Goal: Task Accomplishment & Management: Manage account settings

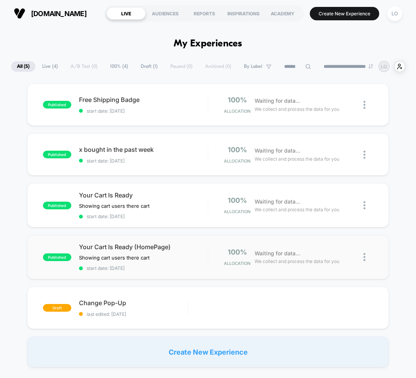
click at [365, 257] on img at bounding box center [364, 257] width 2 height 8
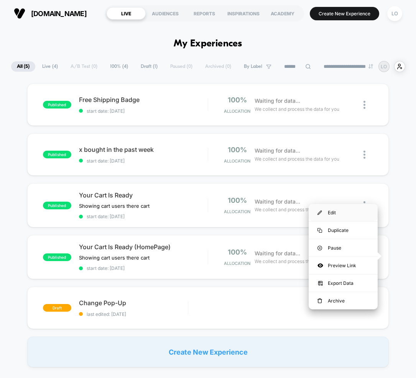
click at [340, 213] on div "Edit" at bounding box center [343, 212] width 69 height 17
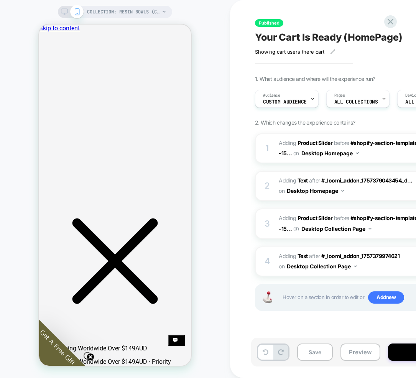
scroll to position [0, 0]
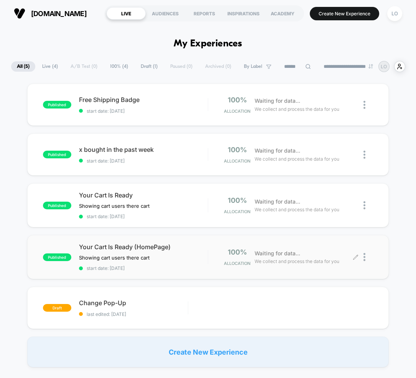
click at [373, 254] on div at bounding box center [368, 257] width 10 height 18
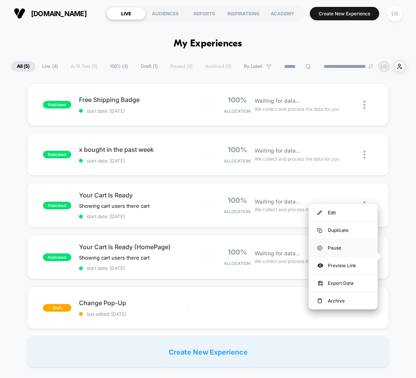
click at [322, 251] on div "Pause" at bounding box center [343, 247] width 69 height 17
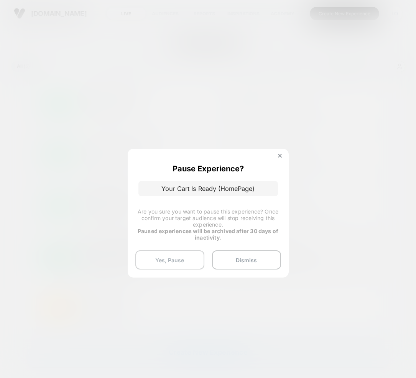
click at [193, 258] on button "Yes, Pause" at bounding box center [169, 259] width 69 height 19
